Goal: Navigation & Orientation: Find specific page/section

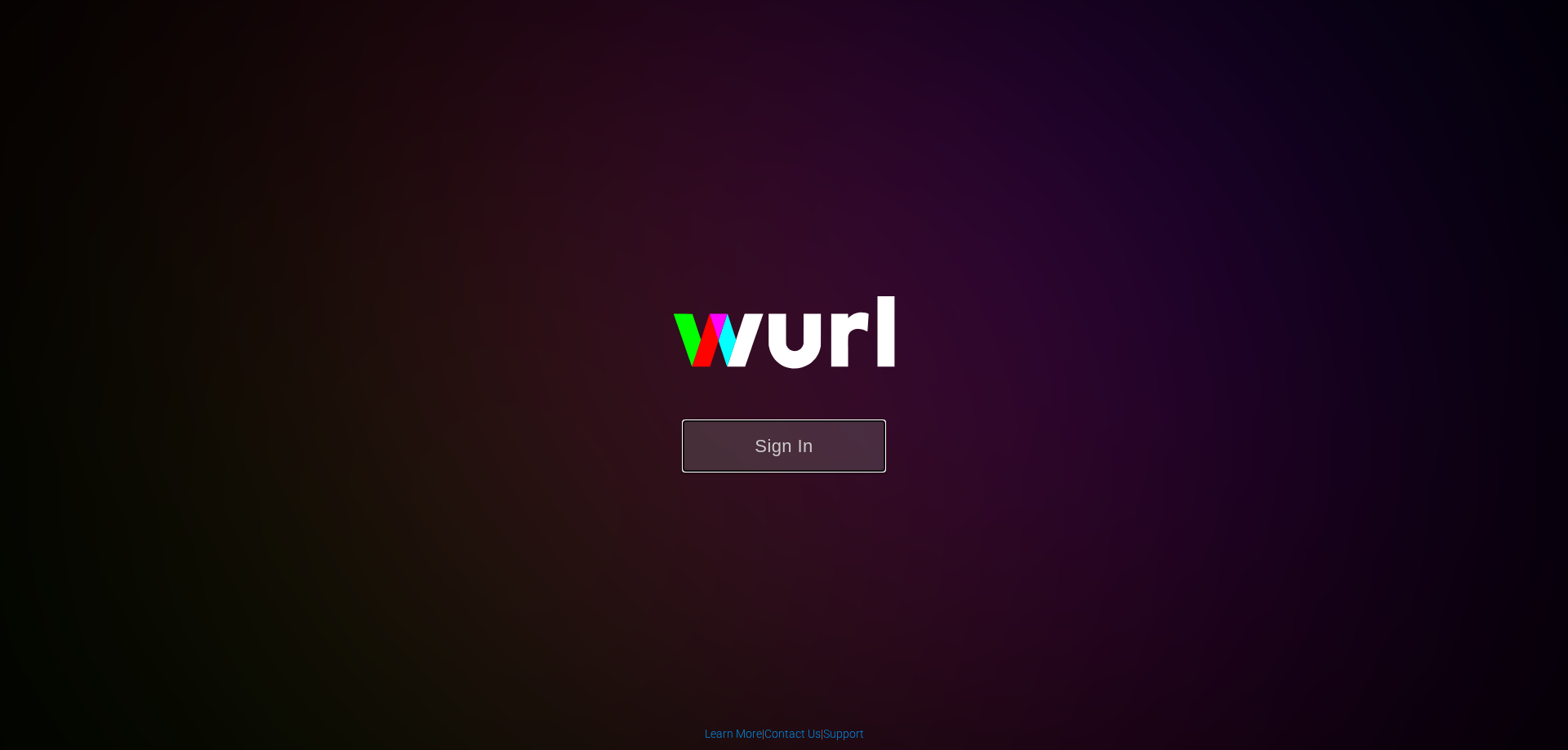
click at [770, 432] on button "Sign In" at bounding box center [784, 446] width 204 height 53
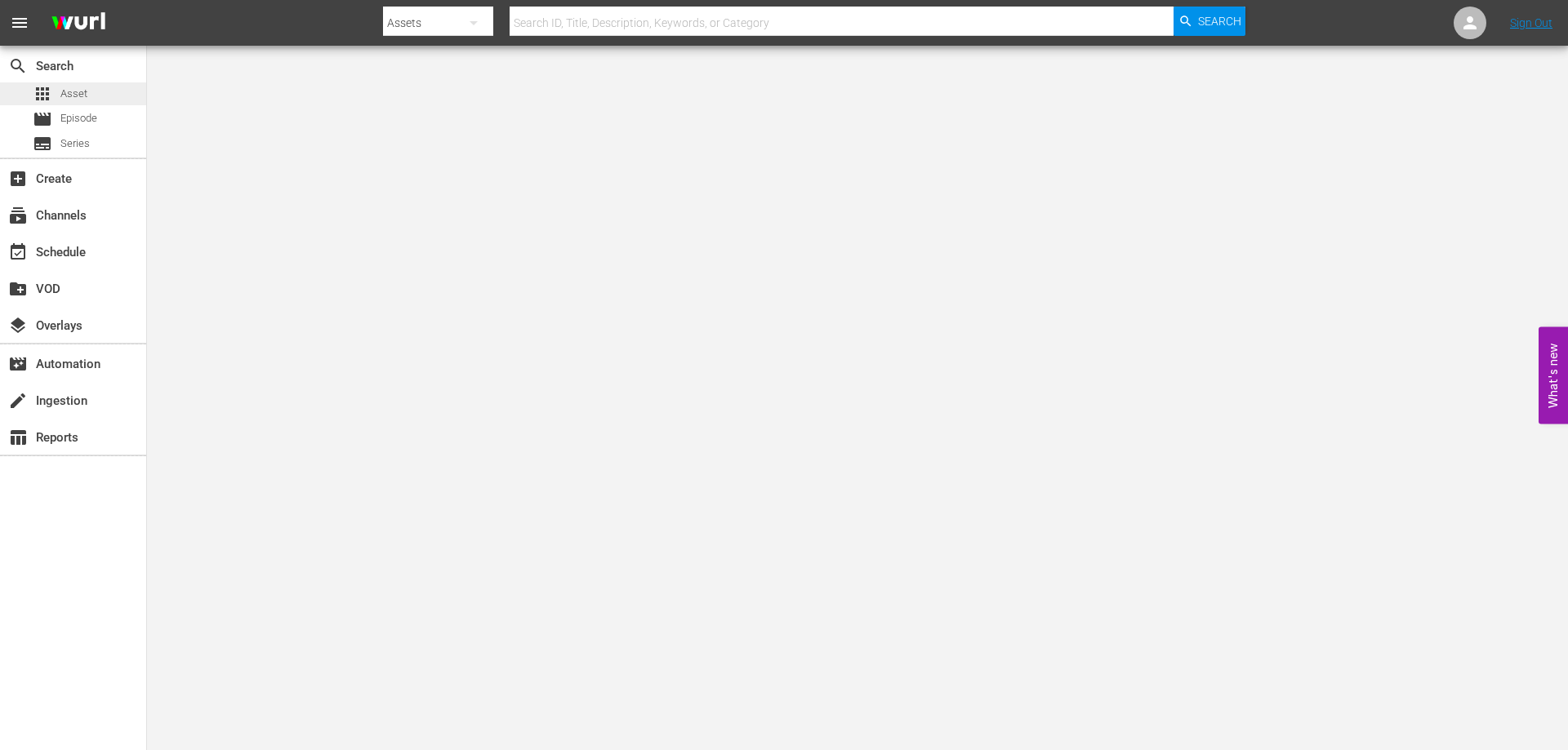
click at [92, 97] on div "apps Asset" at bounding box center [73, 93] width 147 height 22
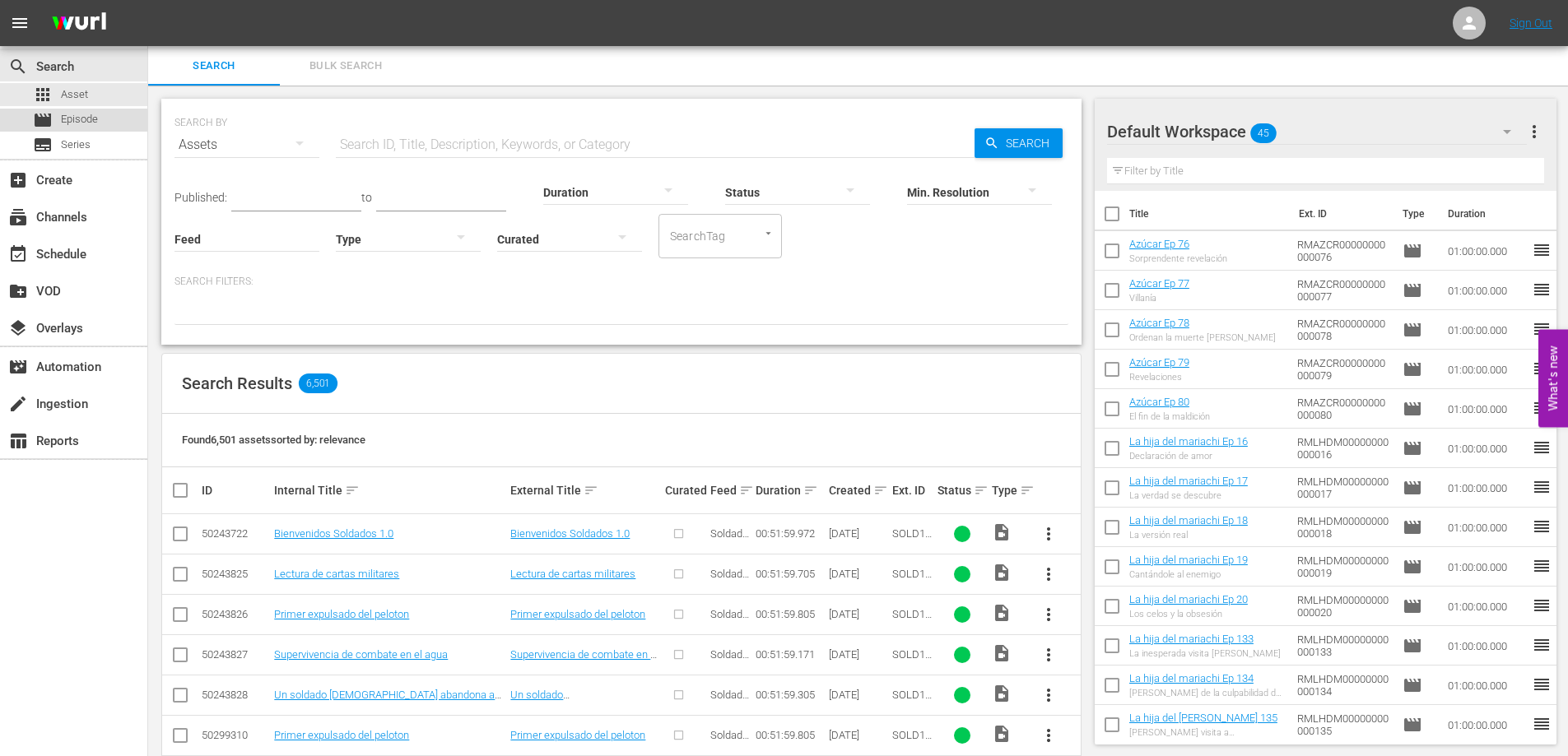
click at [78, 112] on span "Episode" at bounding box center [80, 119] width 37 height 17
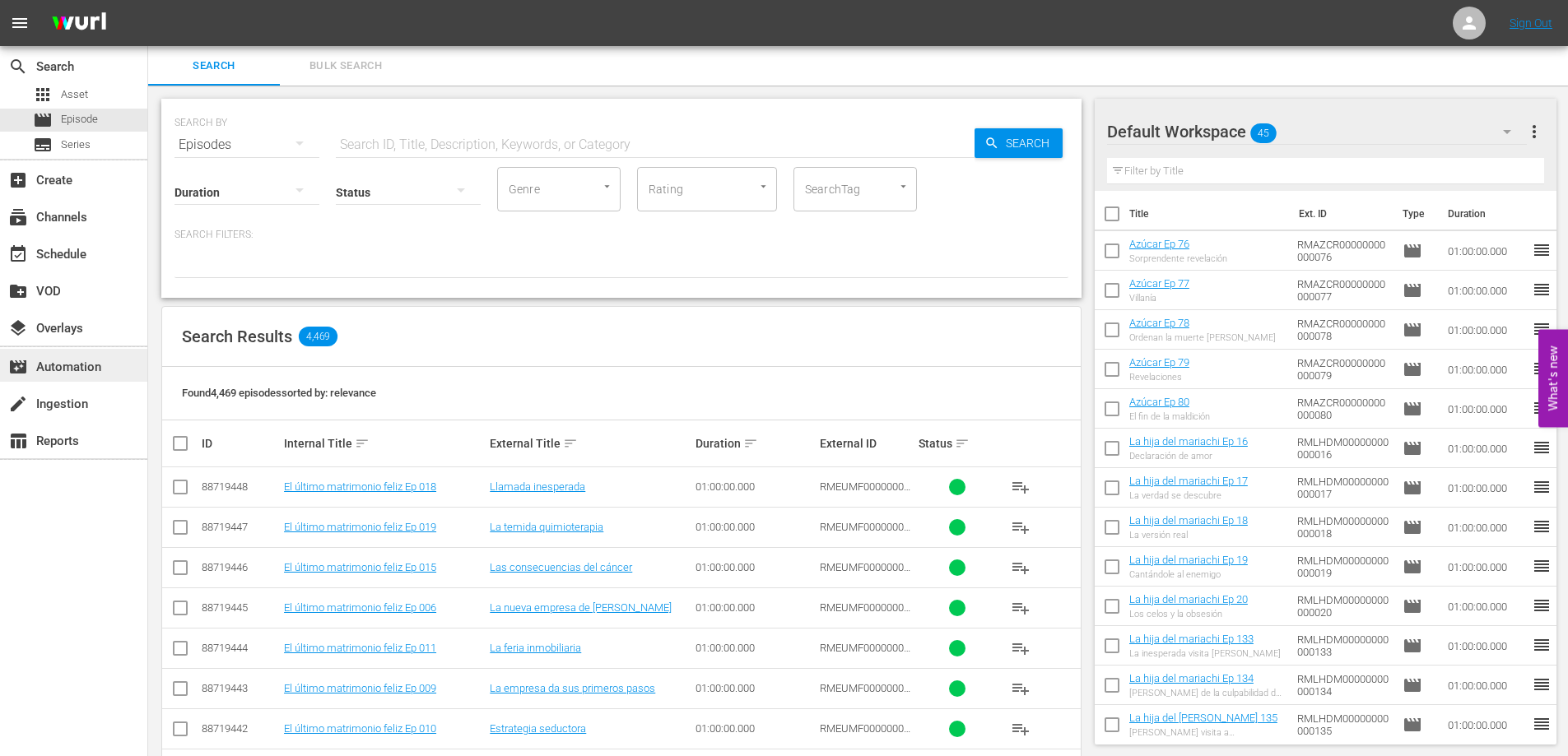
click at [108, 361] on div "movie_filter Automation" at bounding box center [74, 365] width 148 height 33
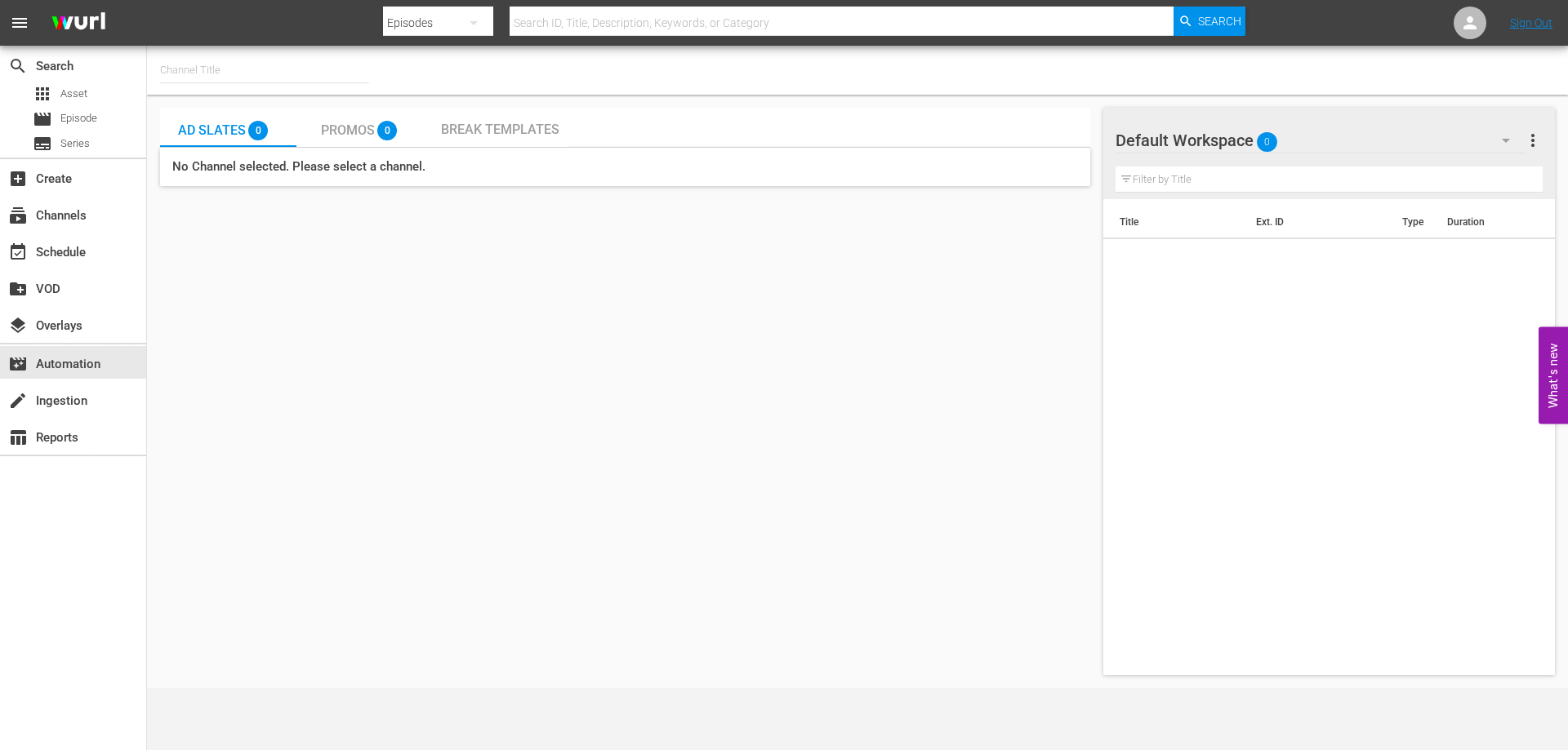
click at [320, 132] on div "Promos 0" at bounding box center [365, 127] width 137 height 39
click at [77, 249] on div "event_available Schedule" at bounding box center [46, 250] width 92 height 15
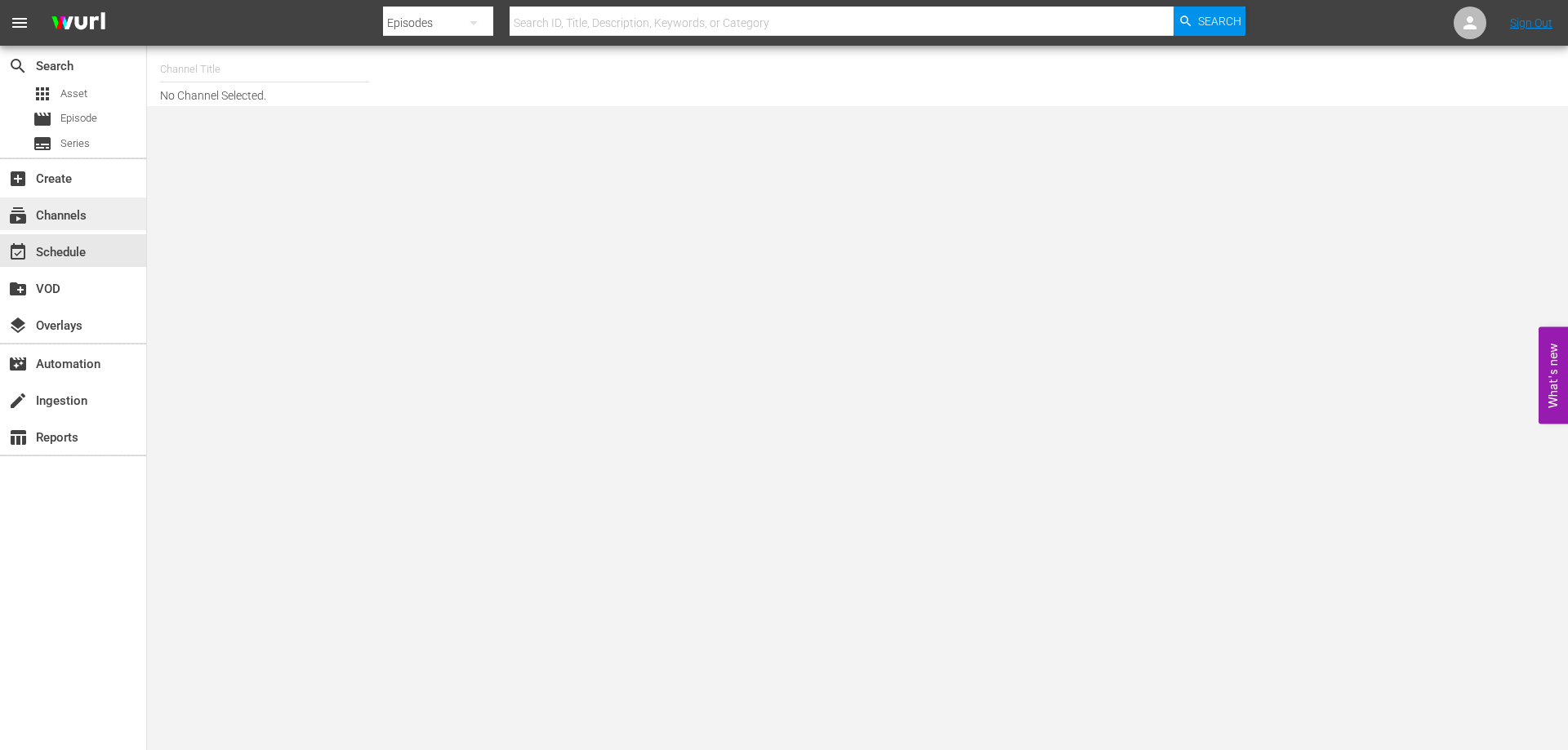
click at [94, 221] on div "subscriptions Channels" at bounding box center [73, 213] width 147 height 32
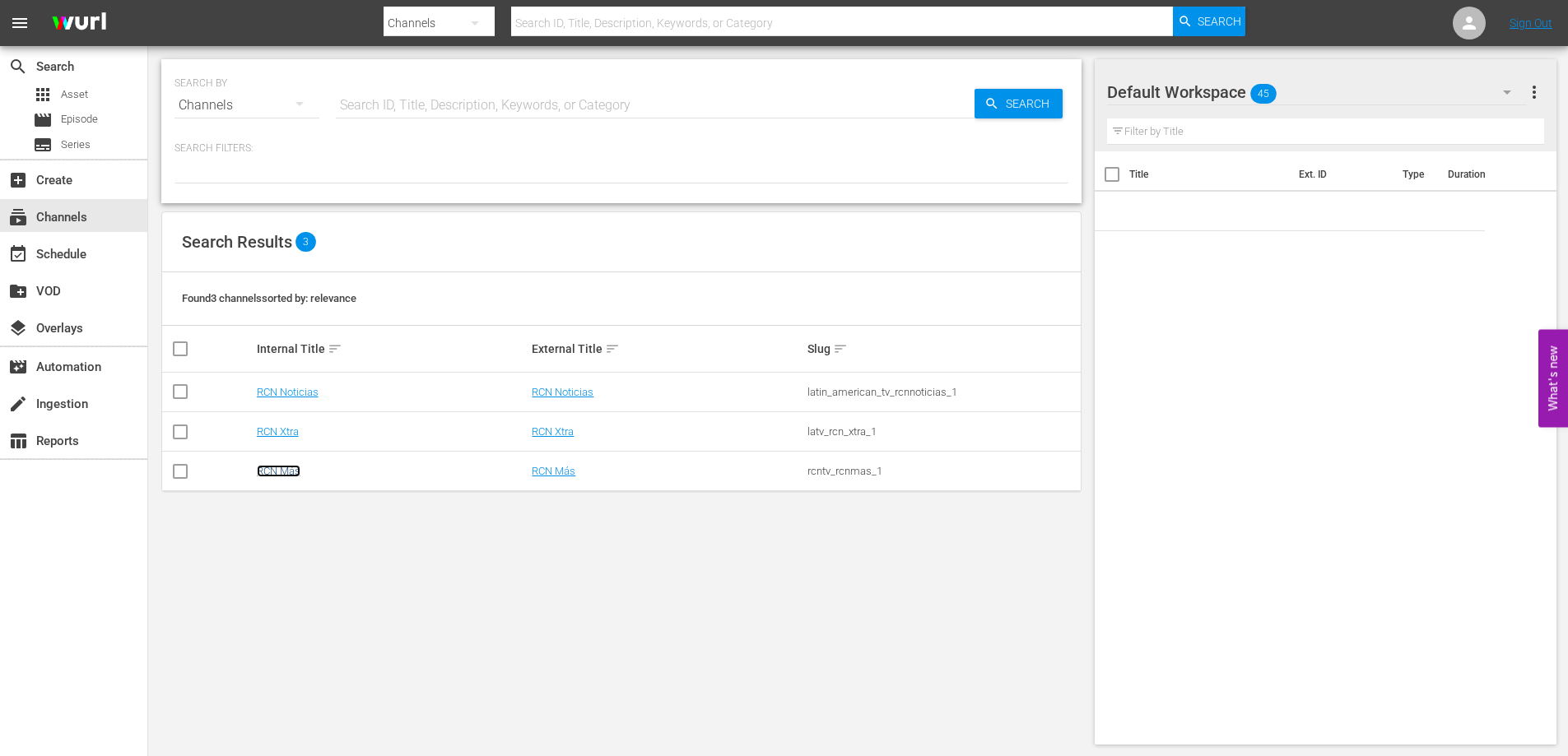
click at [278, 472] on link "RCN Más" at bounding box center [279, 471] width 44 height 13
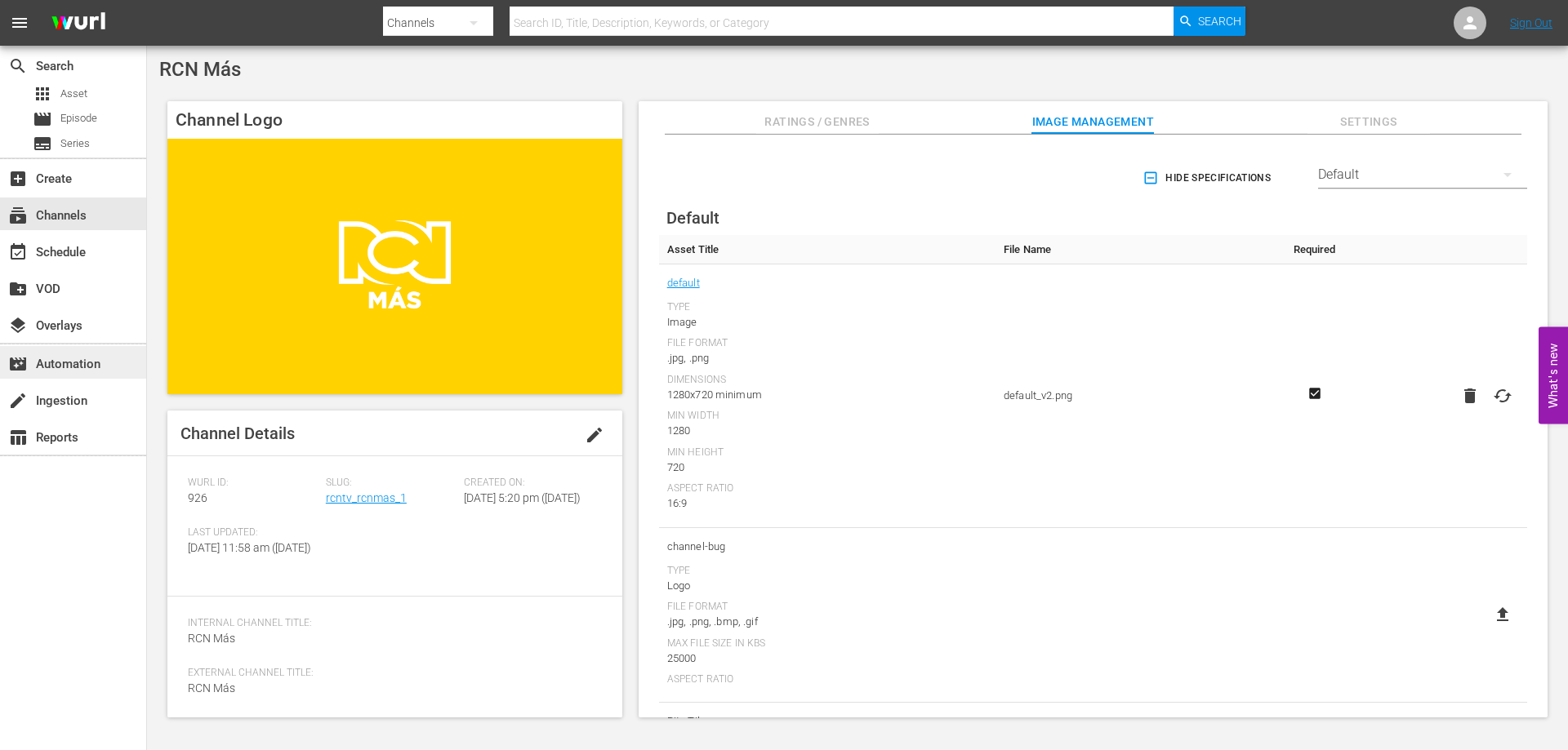
click at [67, 369] on div "movie_filter Automation" at bounding box center [46, 362] width 92 height 15
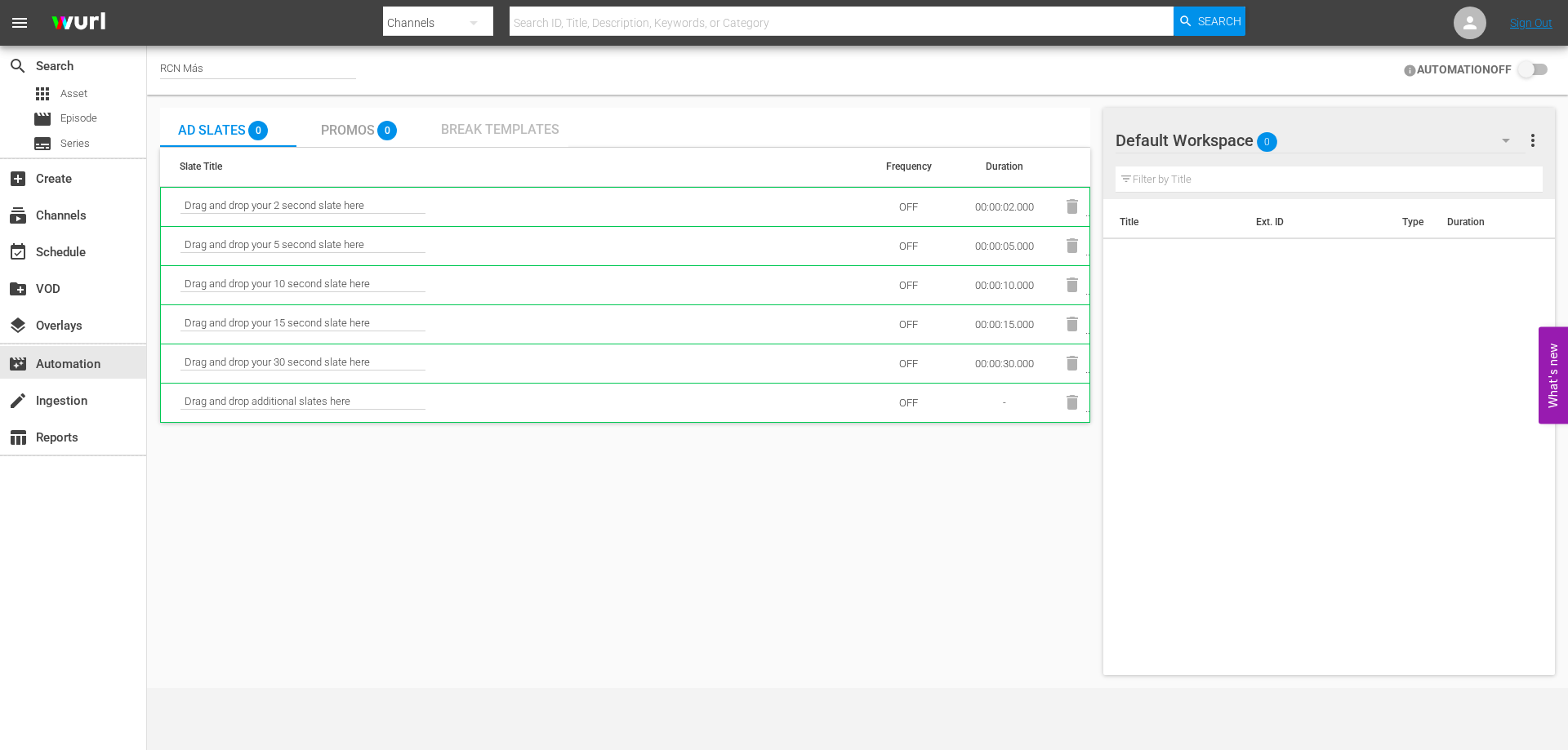
click at [476, 110] on div "Break Templates" at bounding box center [500, 127] width 137 height 39
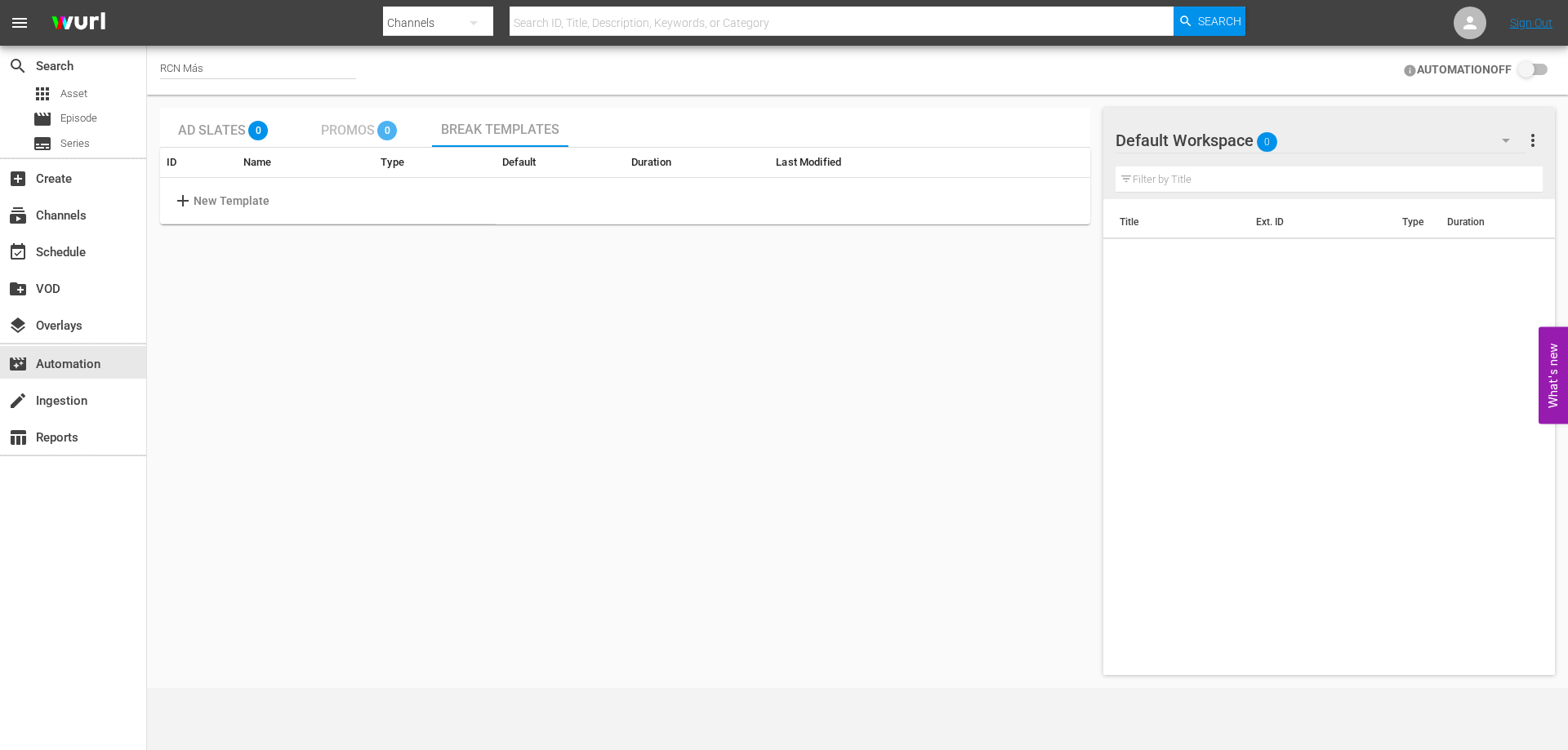
click at [350, 130] on span "Promos" at bounding box center [347, 130] width 54 height 16
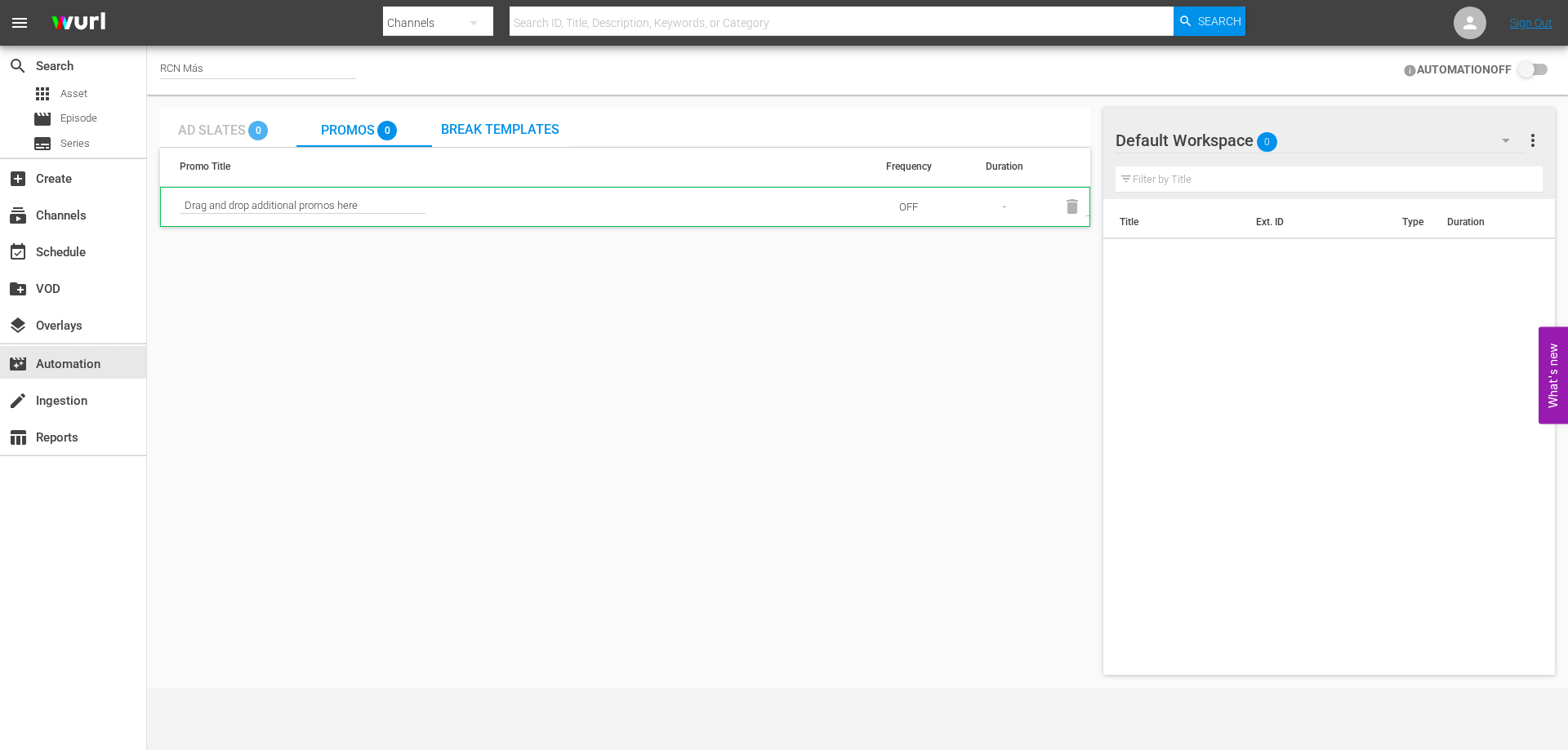
click at [226, 134] on span "Ad Slates" at bounding box center [212, 130] width 67 height 16
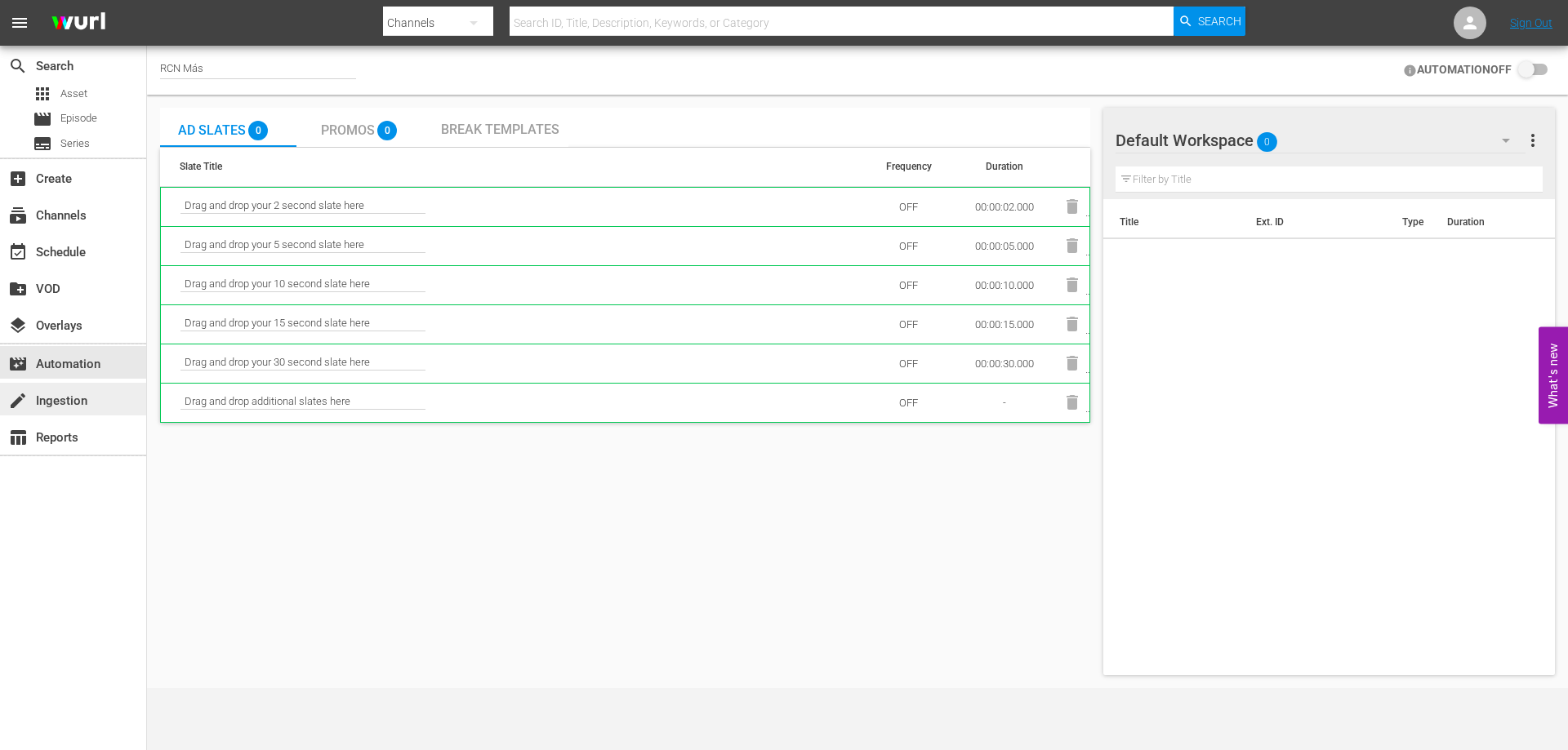
click at [84, 396] on div "create Ingestion" at bounding box center [46, 399] width 92 height 15
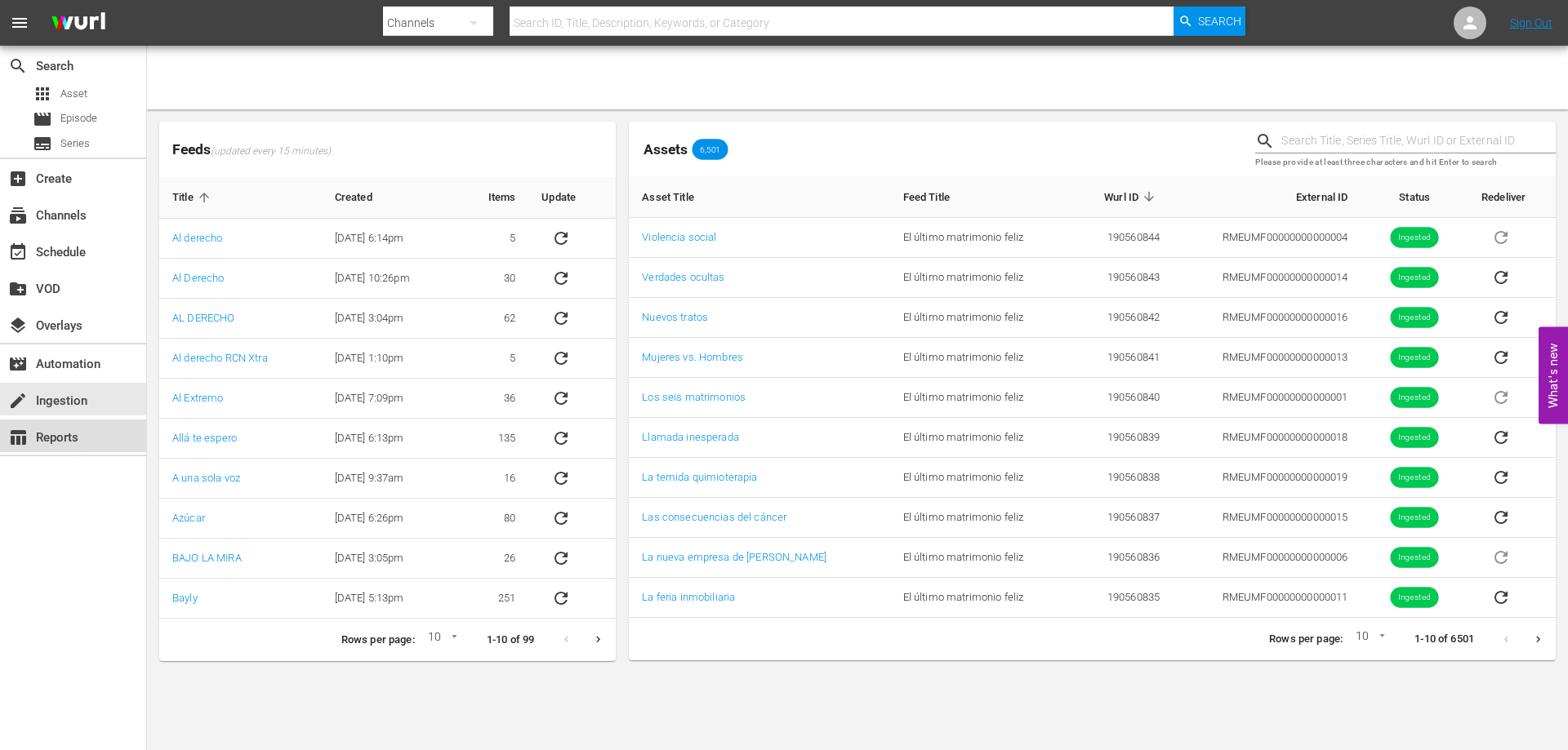
click at [67, 443] on div "table_chart Reports" at bounding box center [46, 435] width 92 height 15
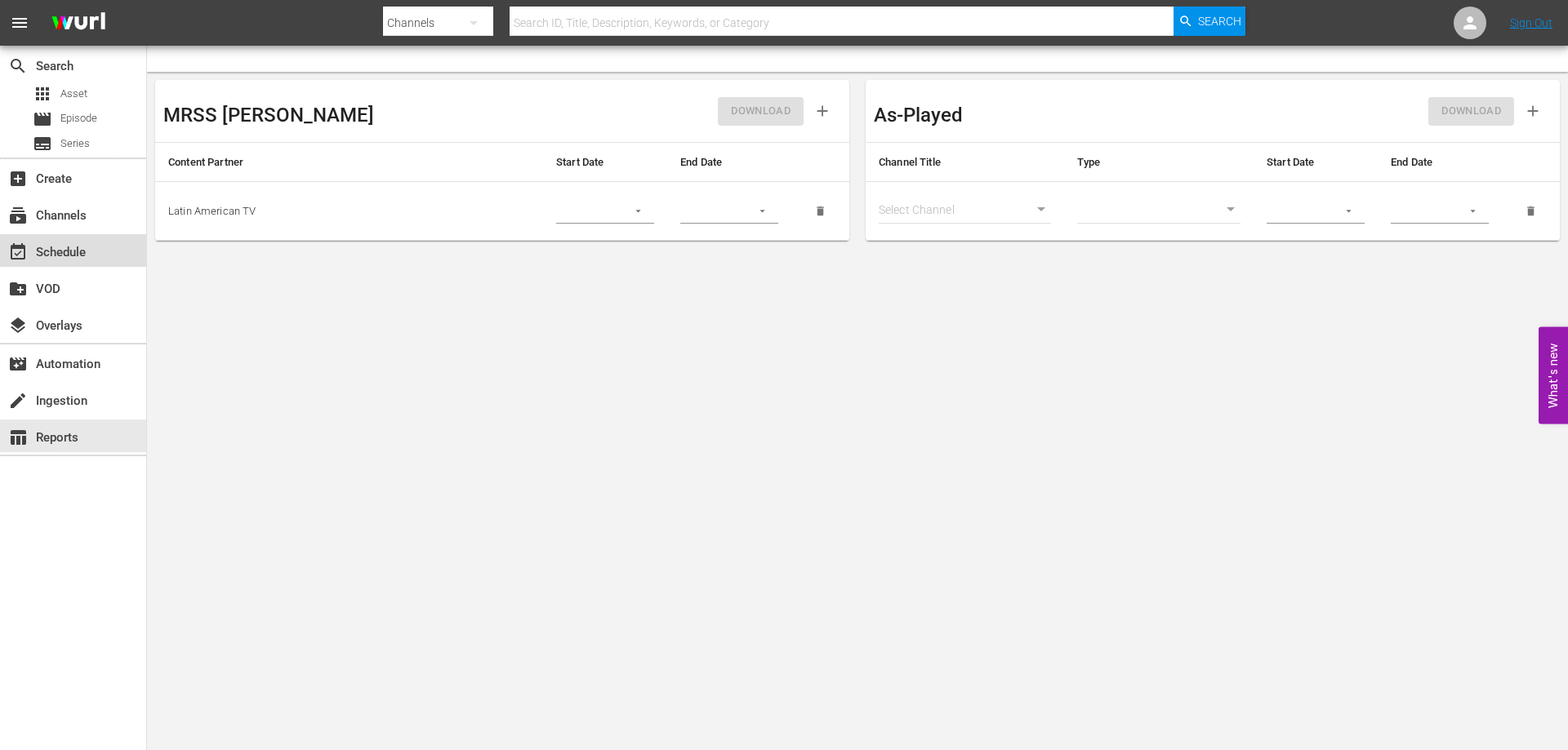
click at [72, 252] on div "event_available Schedule" at bounding box center [46, 250] width 92 height 15
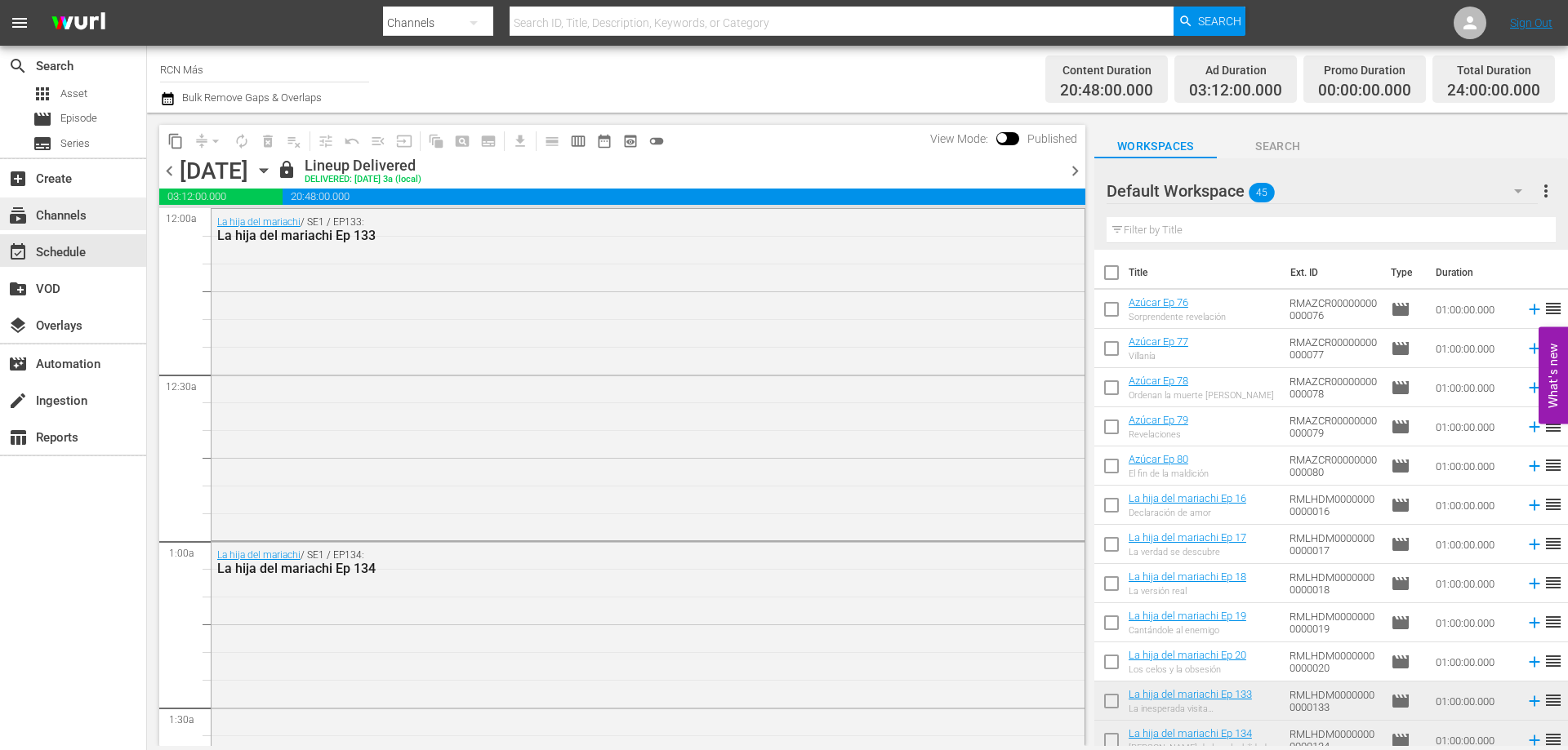
click at [72, 221] on div "subscriptions Channels" at bounding box center [46, 213] width 92 height 15
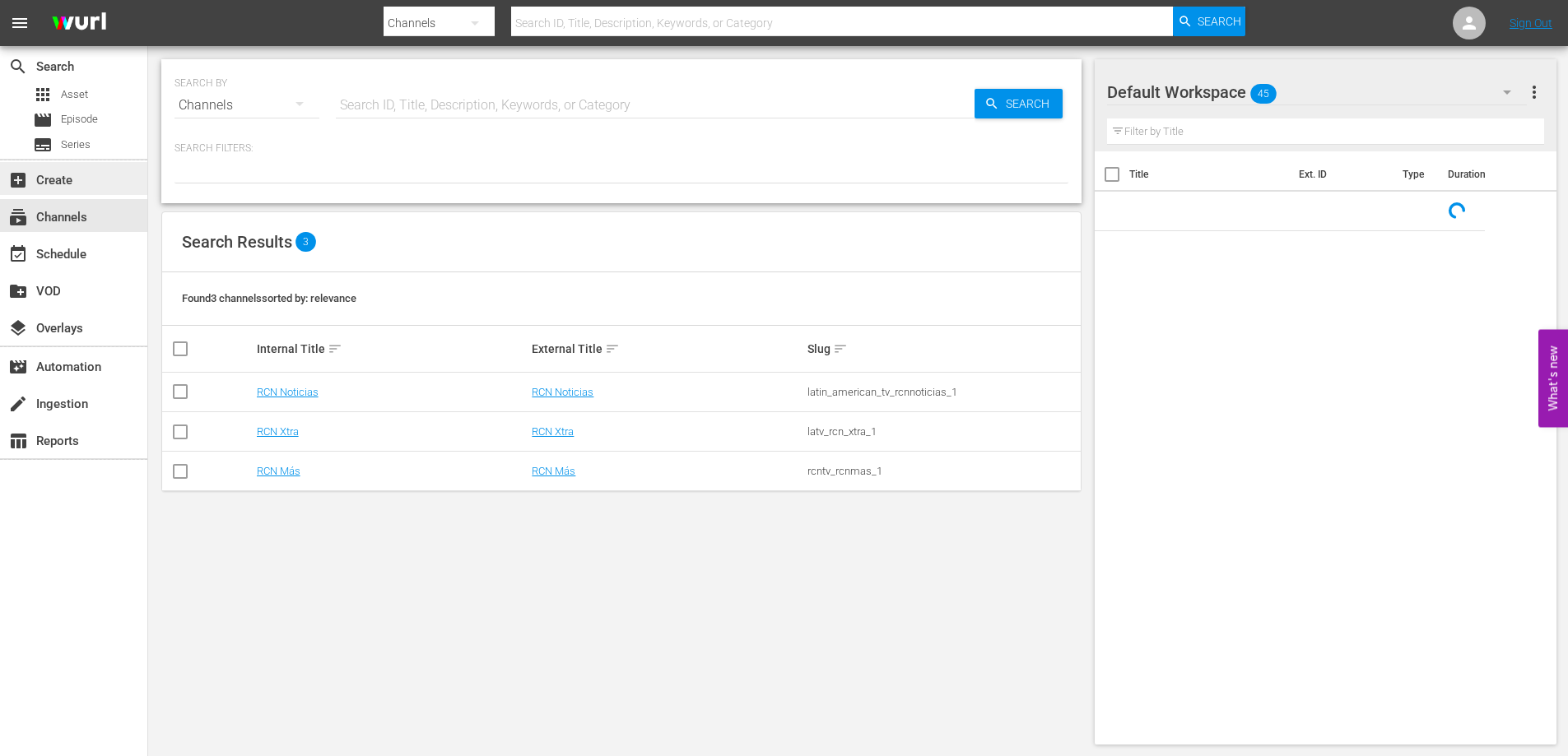
click at [72, 185] on div "add_box Create" at bounding box center [46, 178] width 92 height 15
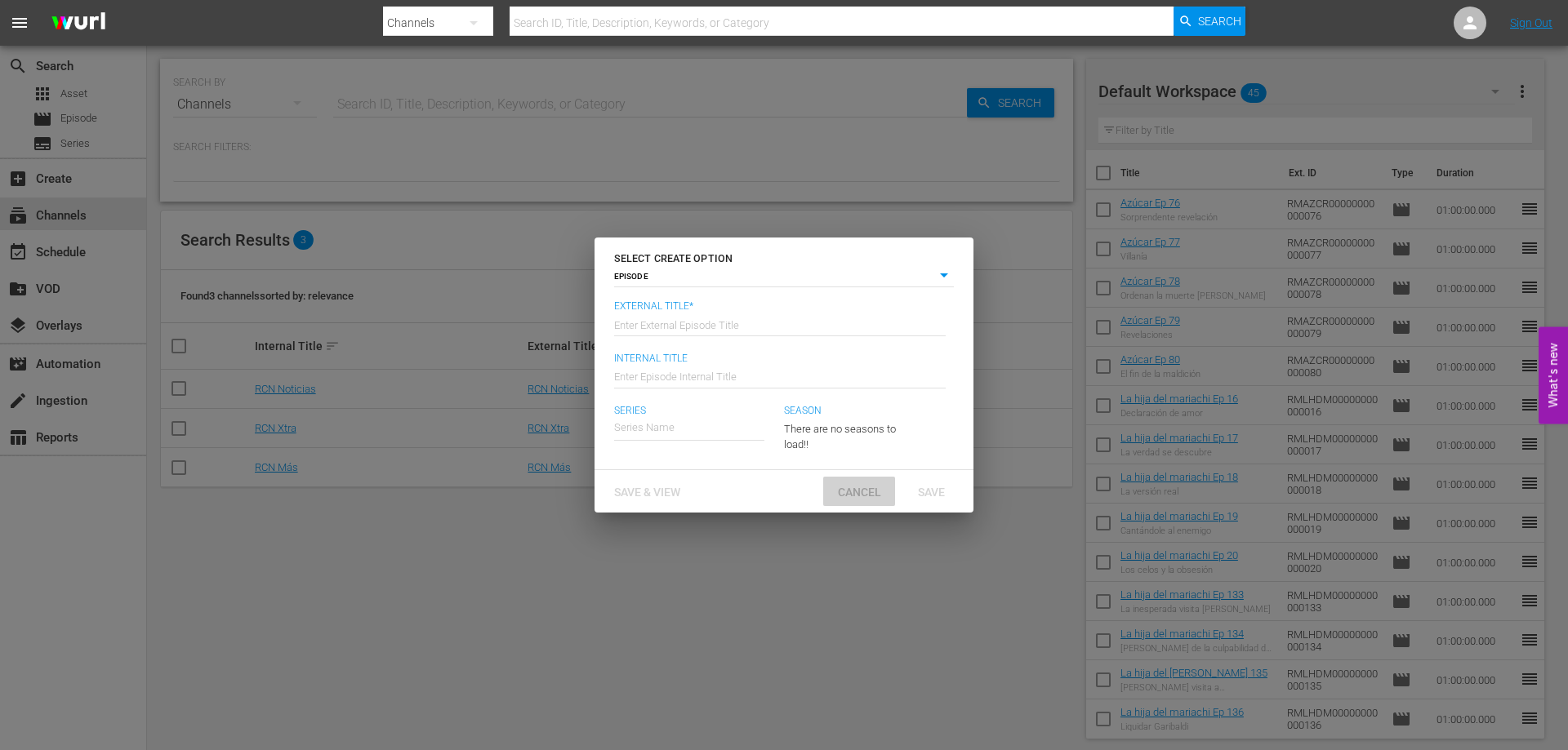
click at [857, 497] on span "Cancel" at bounding box center [859, 493] width 69 height 13
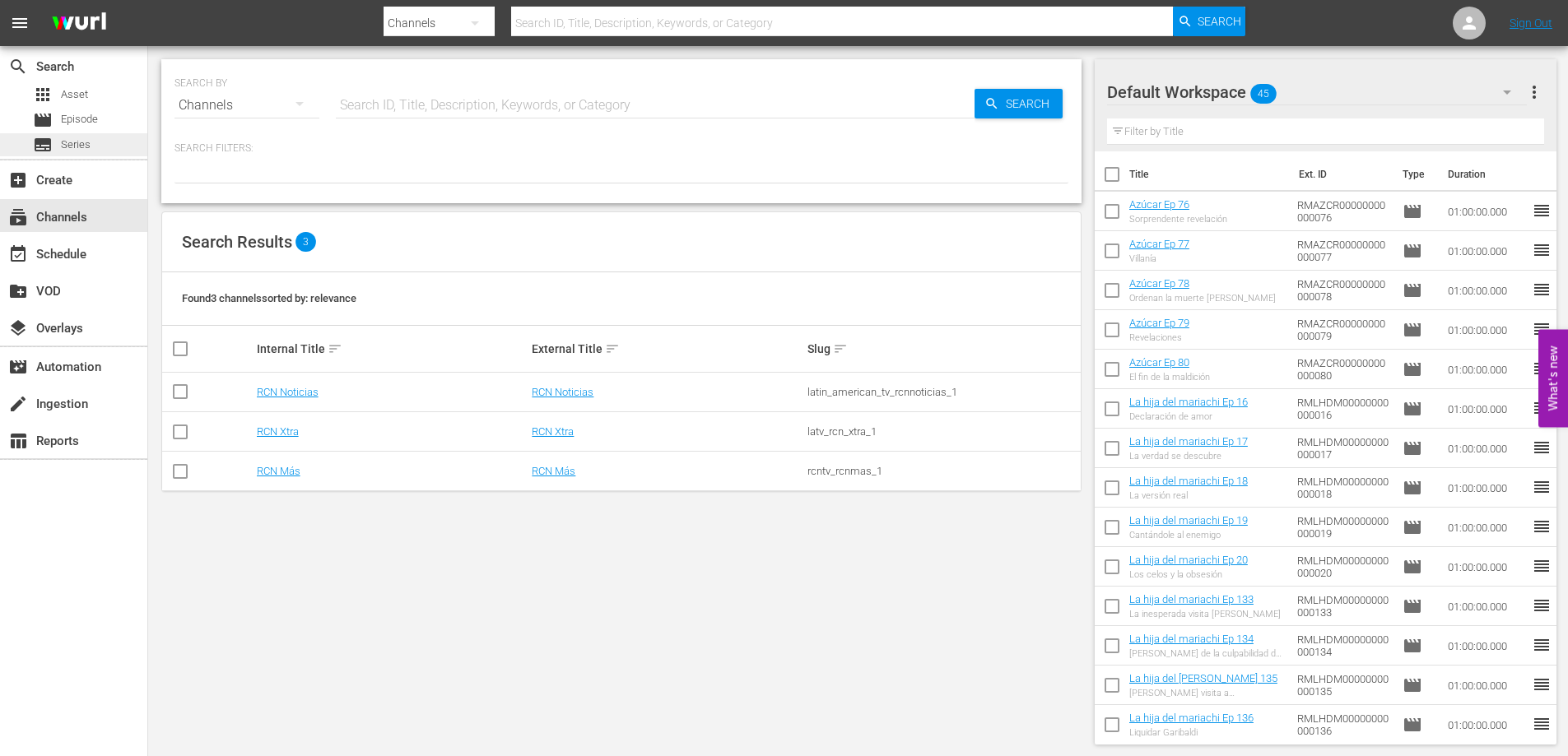
click at [87, 138] on span "Series" at bounding box center [76, 145] width 29 height 17
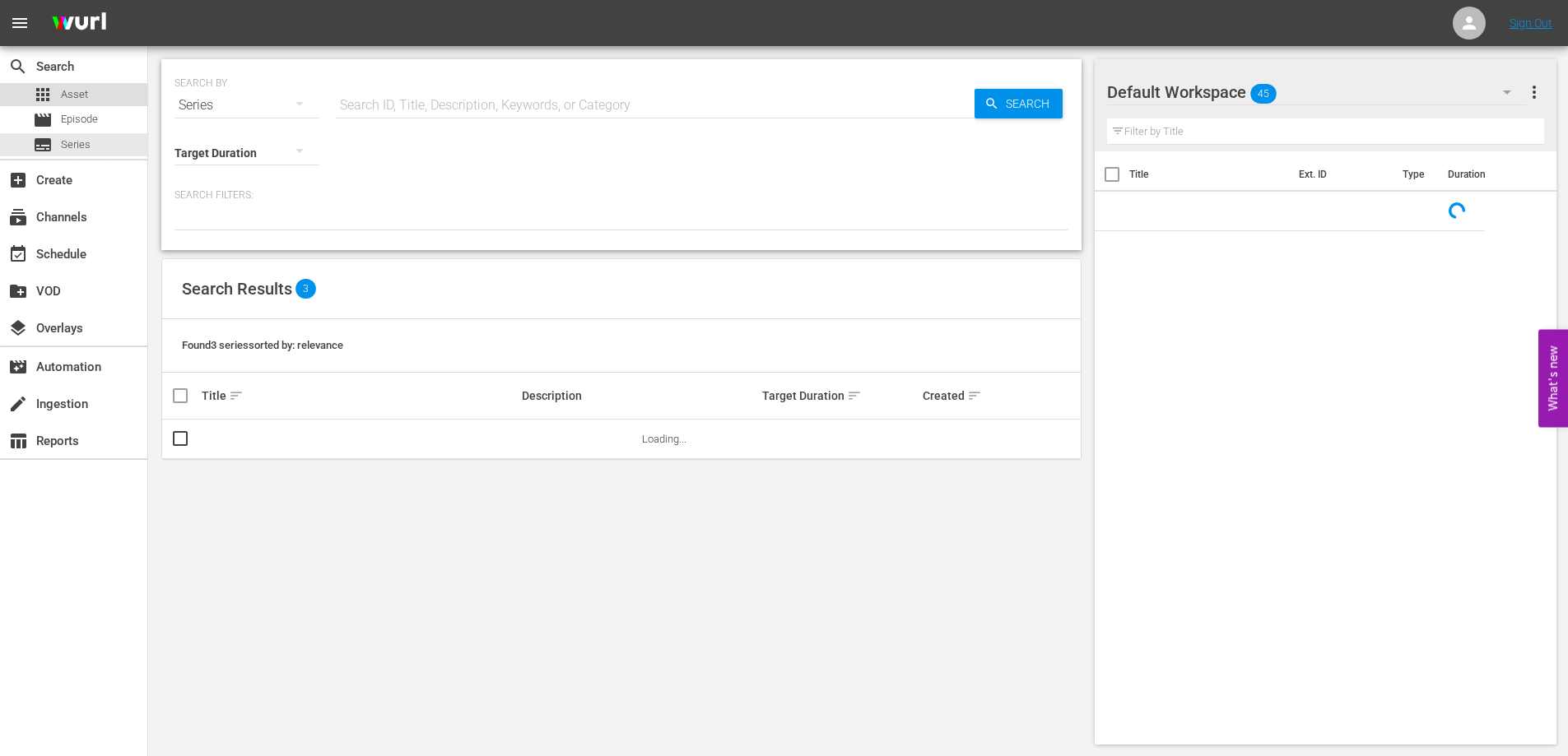
click at [87, 96] on span "Asset" at bounding box center [75, 95] width 27 height 17
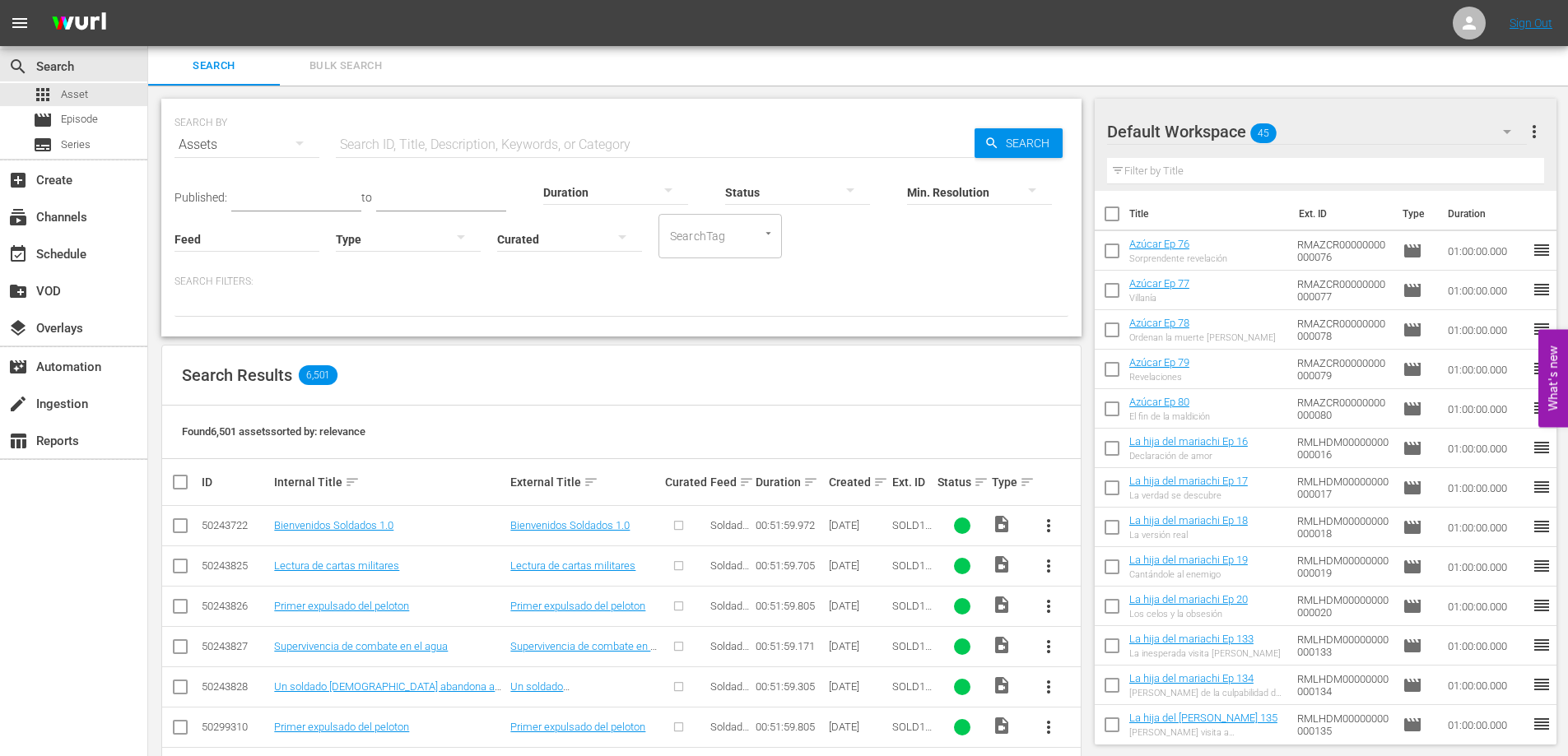
click at [322, 76] on button "Bulk Search" at bounding box center [345, 65] width 132 height 39
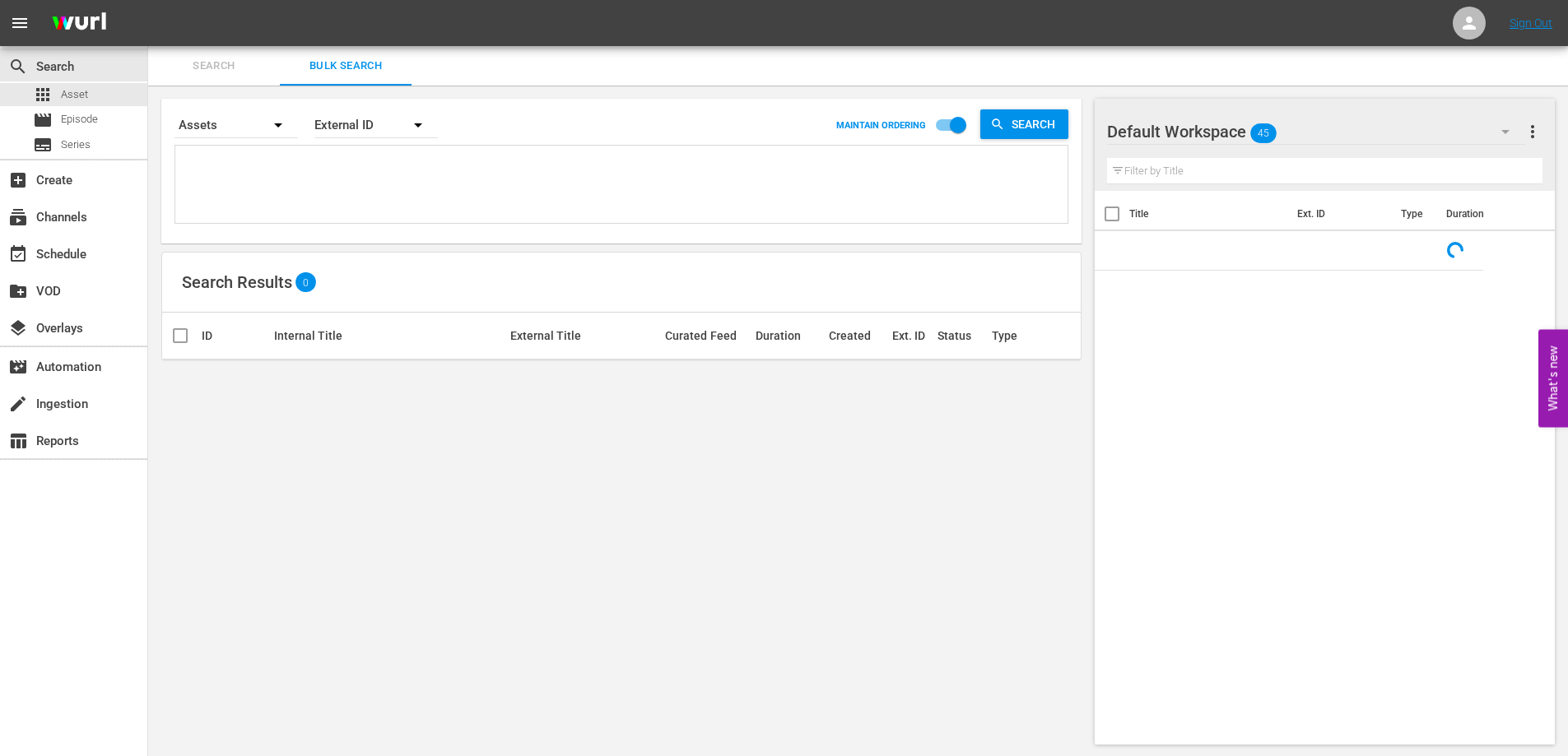
click at [221, 69] on span "Search" at bounding box center [213, 66] width 112 height 19
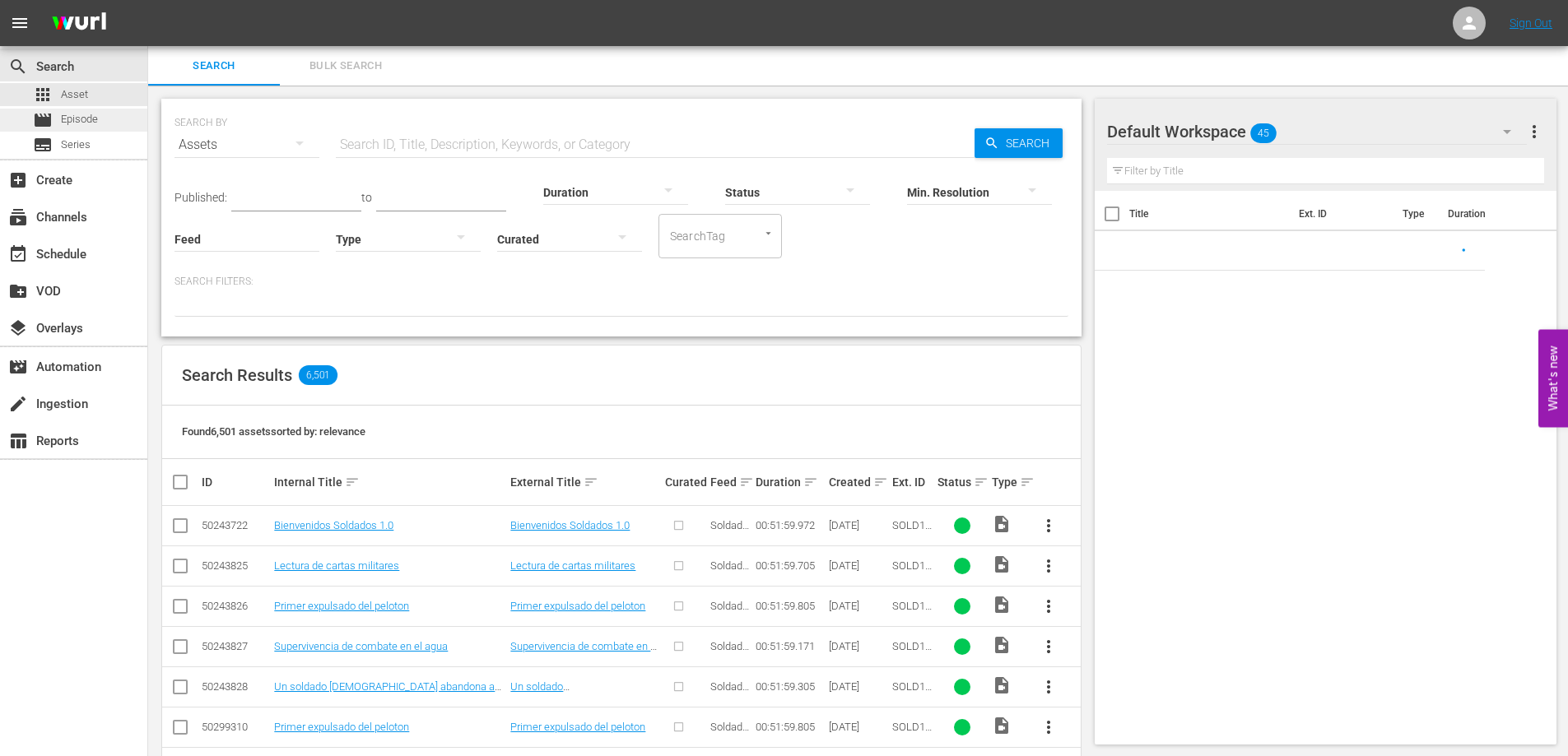
click at [83, 116] on span "Episode" at bounding box center [80, 119] width 37 height 17
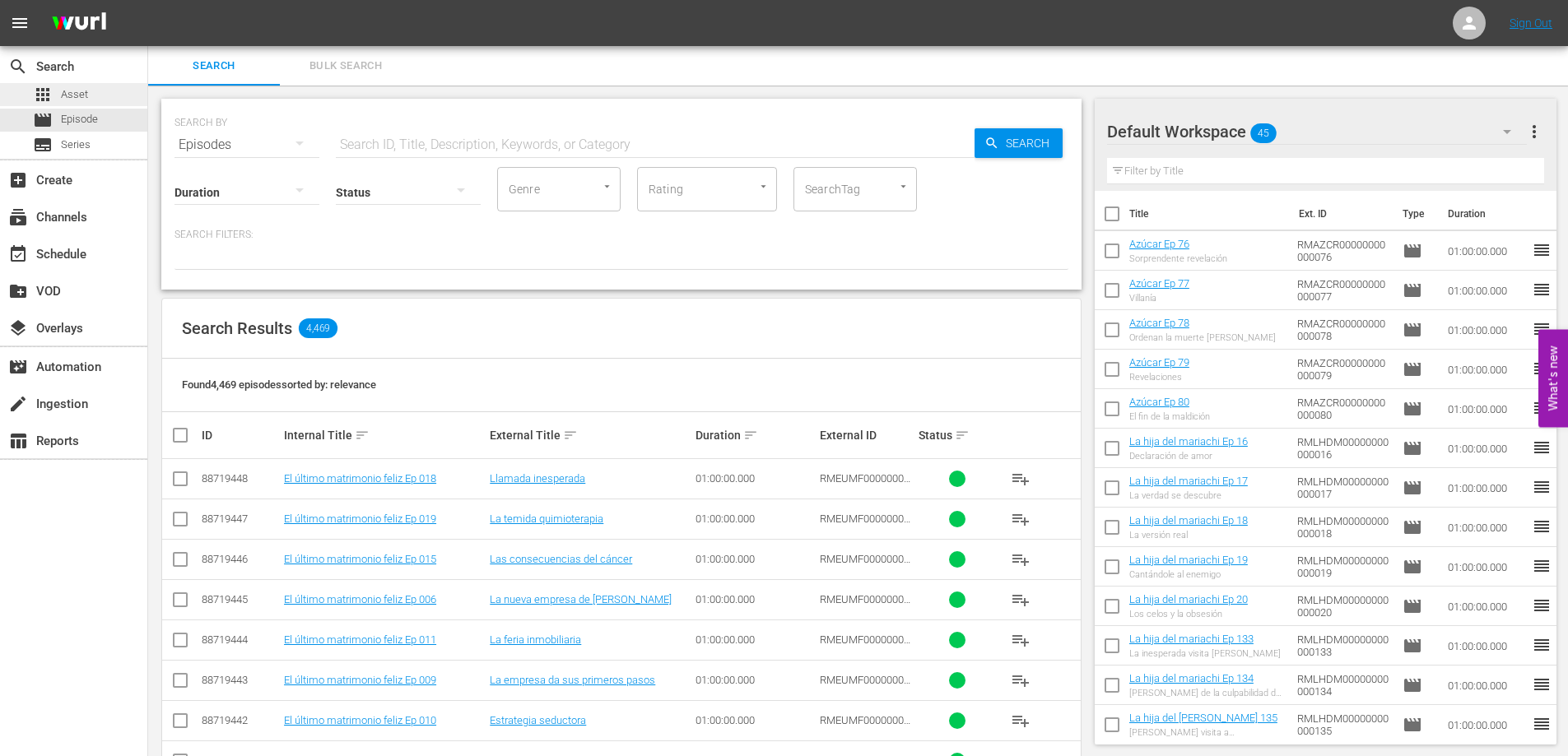
click at [88, 87] on div "apps Asset" at bounding box center [74, 94] width 148 height 23
